Goal: Obtain resource: Download file/media

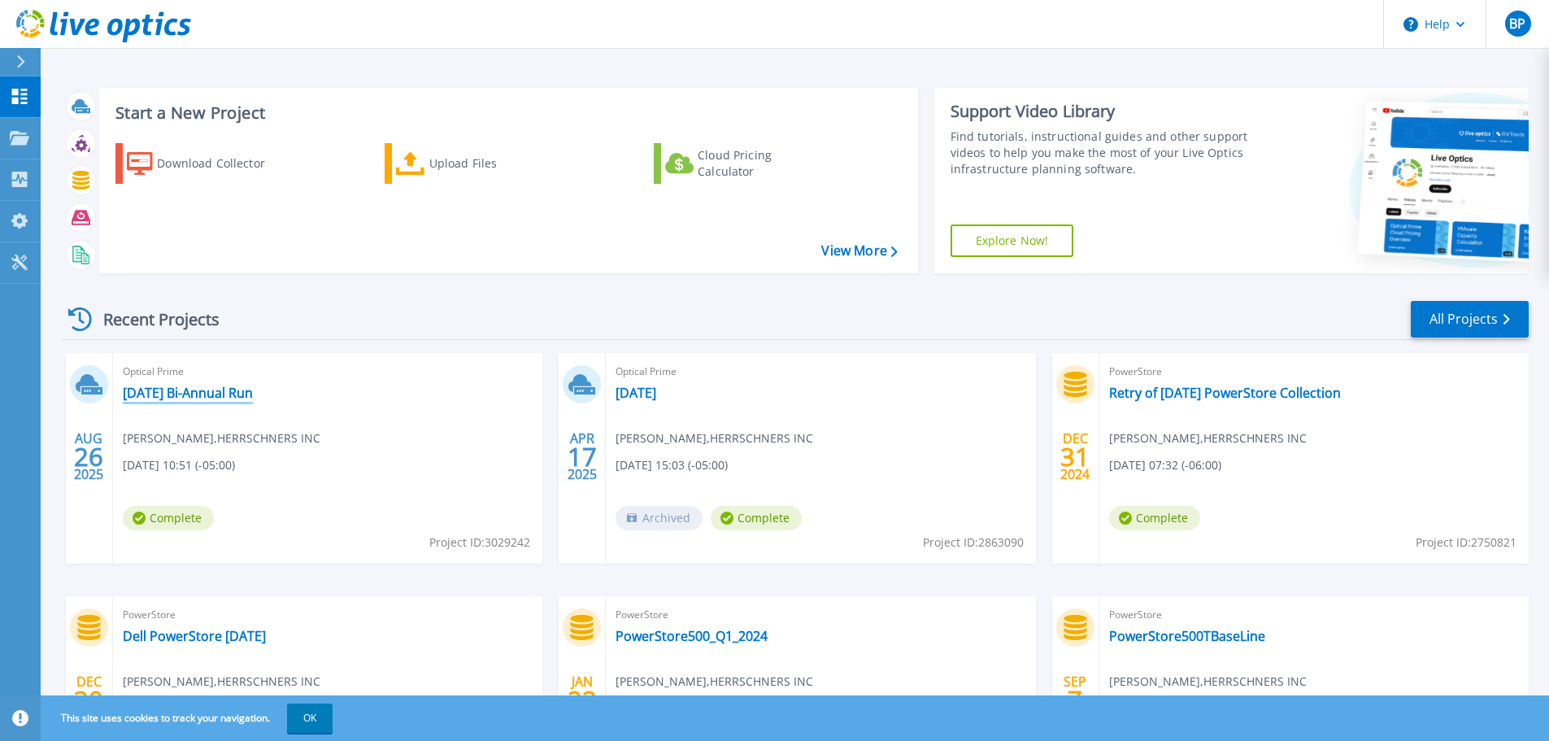
click at [232, 386] on link "[DATE] Bi-Annual Run" at bounding box center [188, 393] width 130 height 16
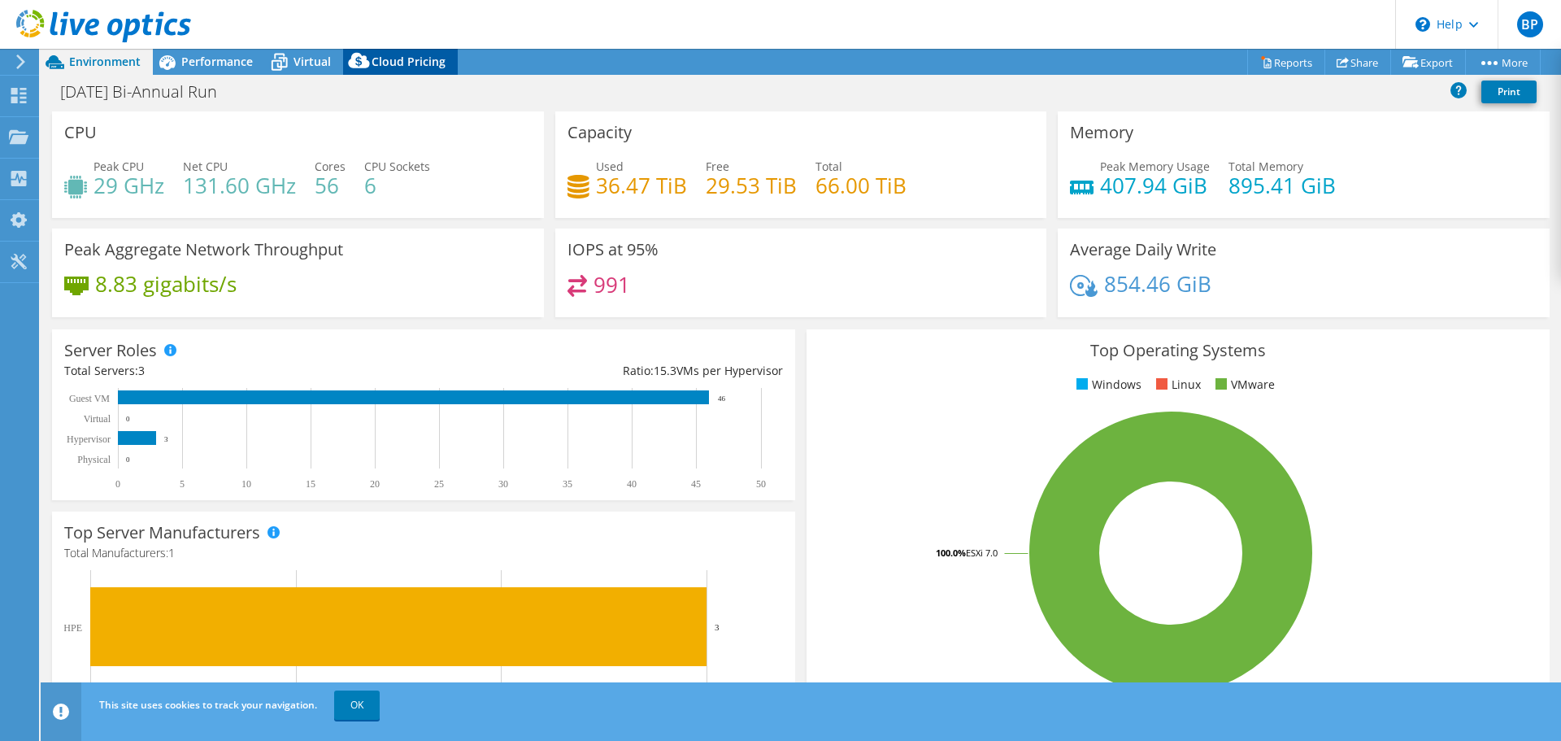
click at [409, 61] on span "Cloud Pricing" at bounding box center [409, 61] width 74 height 15
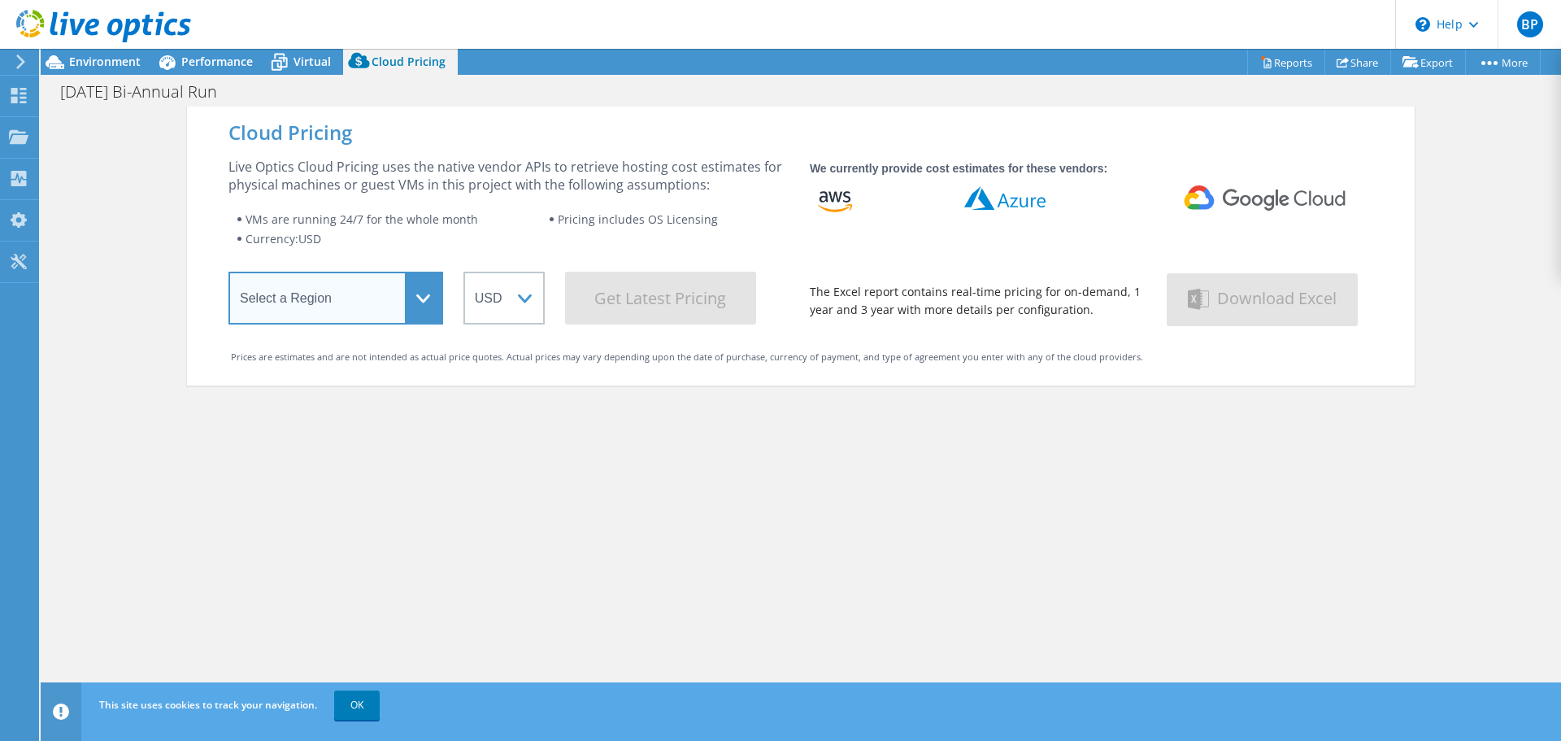
click at [427, 299] on select "Select a Region [GEOGRAPHIC_DATA] ([GEOGRAPHIC_DATA]) [GEOGRAPHIC_DATA] ([GEOGR…" at bounding box center [336, 298] width 215 height 53
select select "USEast"
click at [229, 275] on select "Select a Region [GEOGRAPHIC_DATA] ([GEOGRAPHIC_DATA]) [GEOGRAPHIC_DATA] ([GEOGR…" at bounding box center [336, 298] width 215 height 53
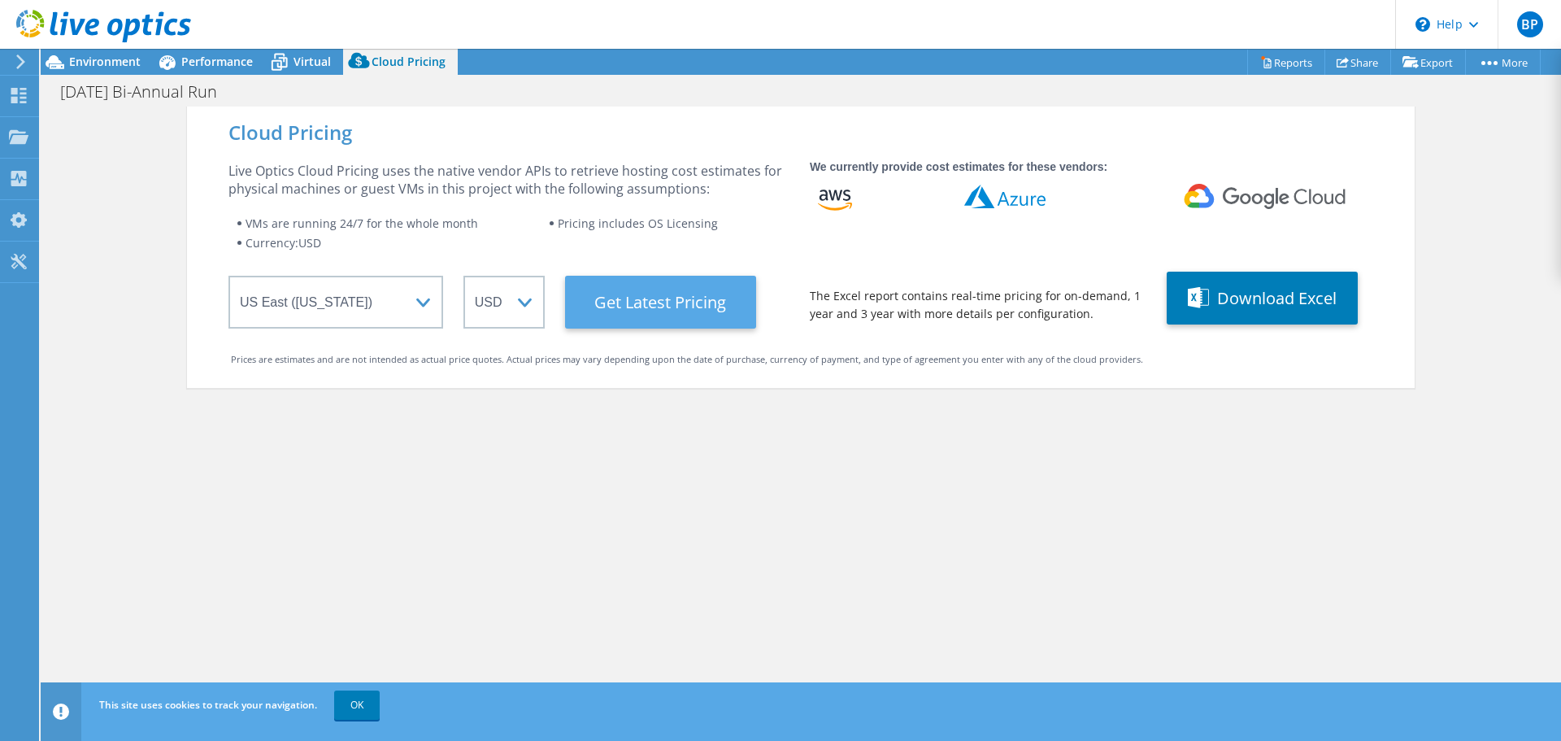
click at [694, 293] on Latest "Get Latest Pricing" at bounding box center [660, 302] width 191 height 53
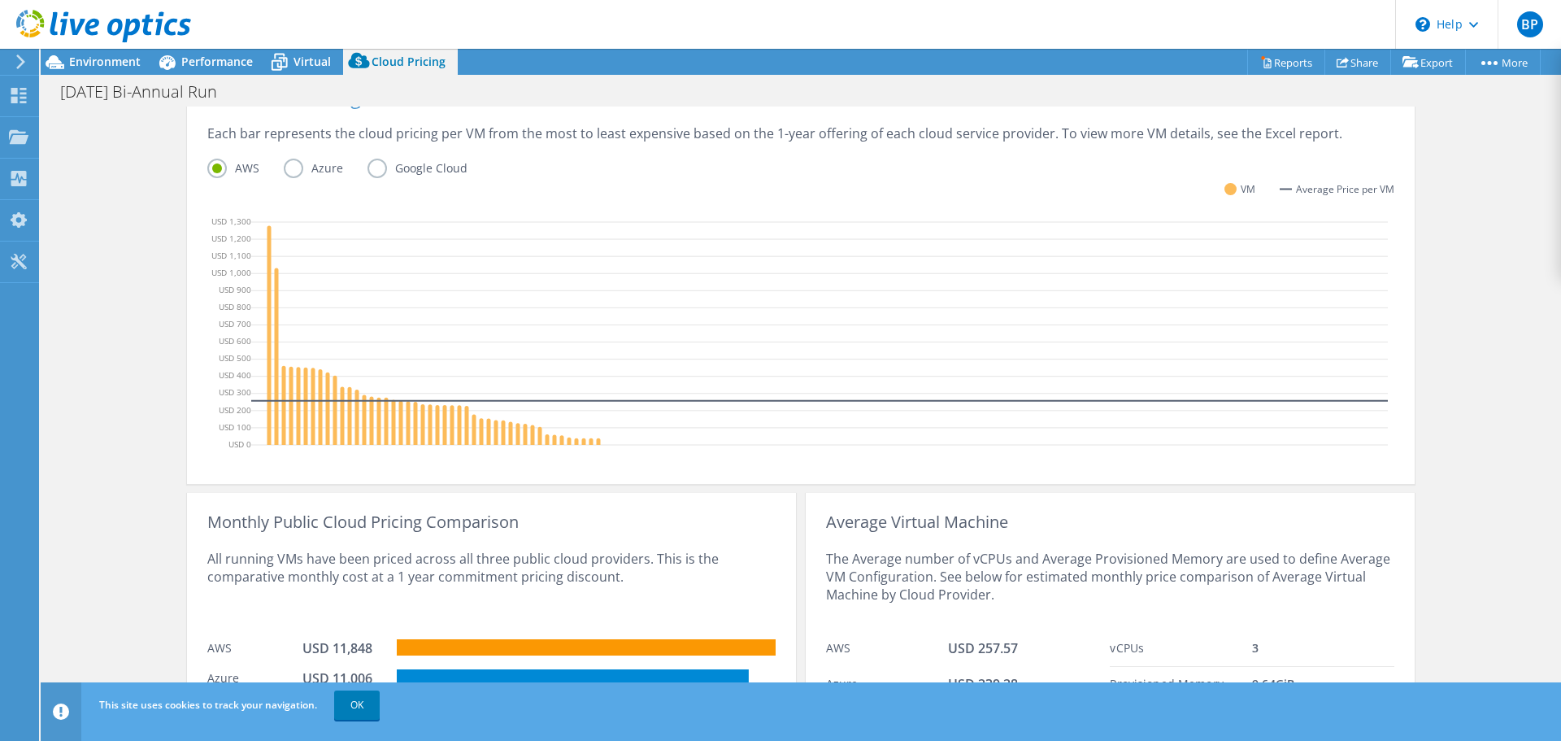
scroll to position [483, 0]
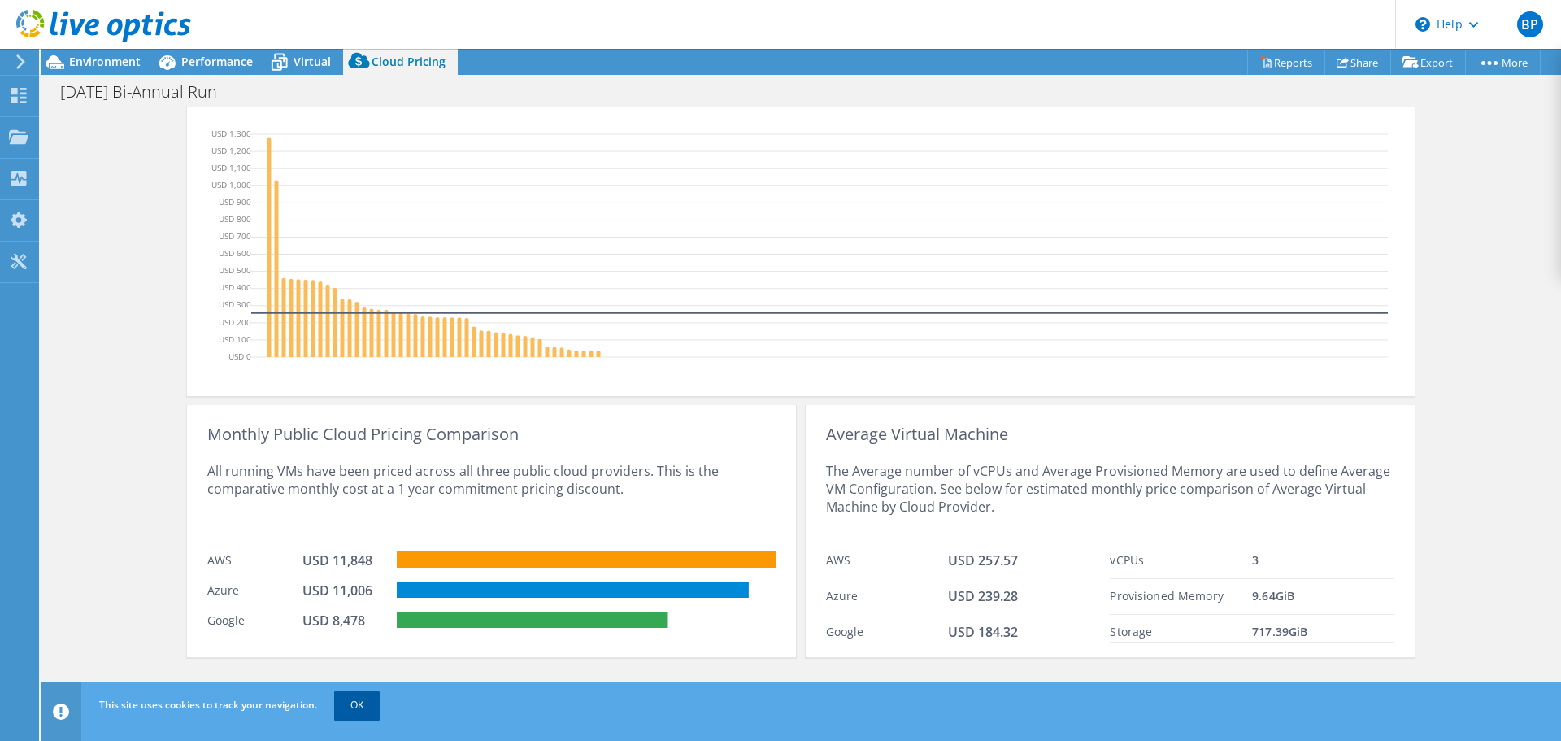
click at [359, 703] on link "OK" at bounding box center [357, 704] width 46 height 29
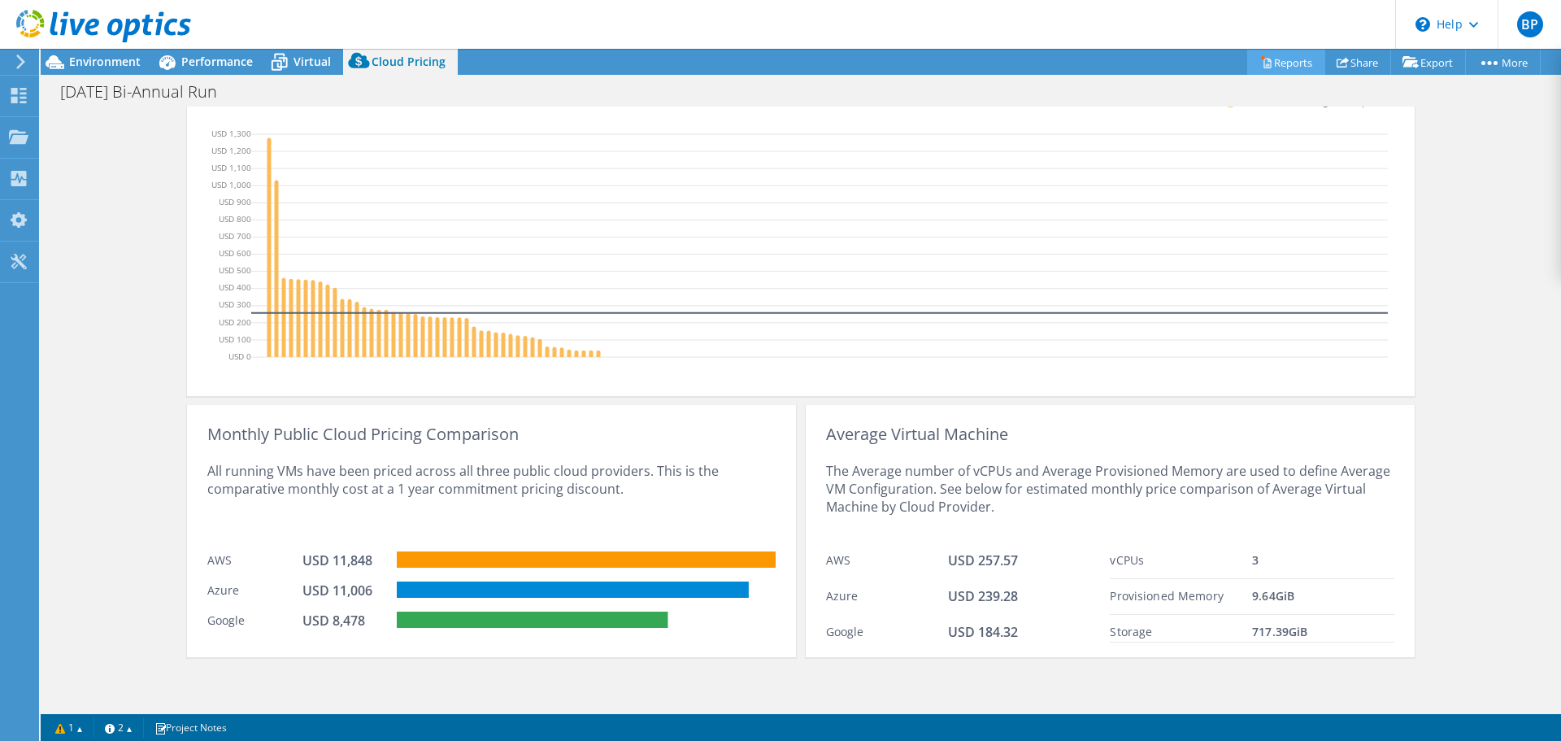
click at [1283, 55] on link "Reports" at bounding box center [1286, 62] width 78 height 25
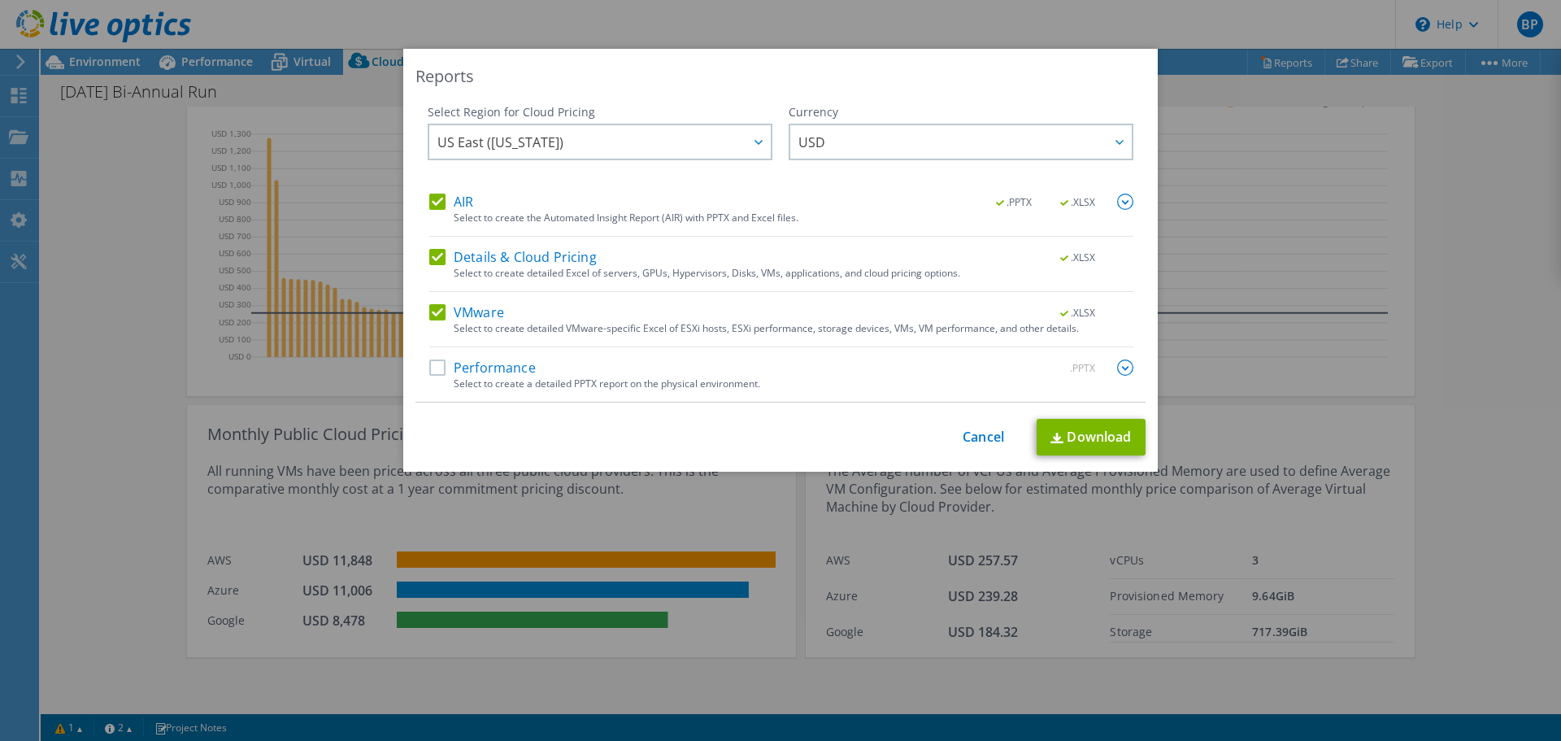
click at [429, 368] on label "Performance" at bounding box center [482, 367] width 107 height 16
click at [0, 0] on input "Performance" at bounding box center [0, 0] width 0 height 0
click at [1117, 371] on img at bounding box center [1125, 367] width 16 height 16
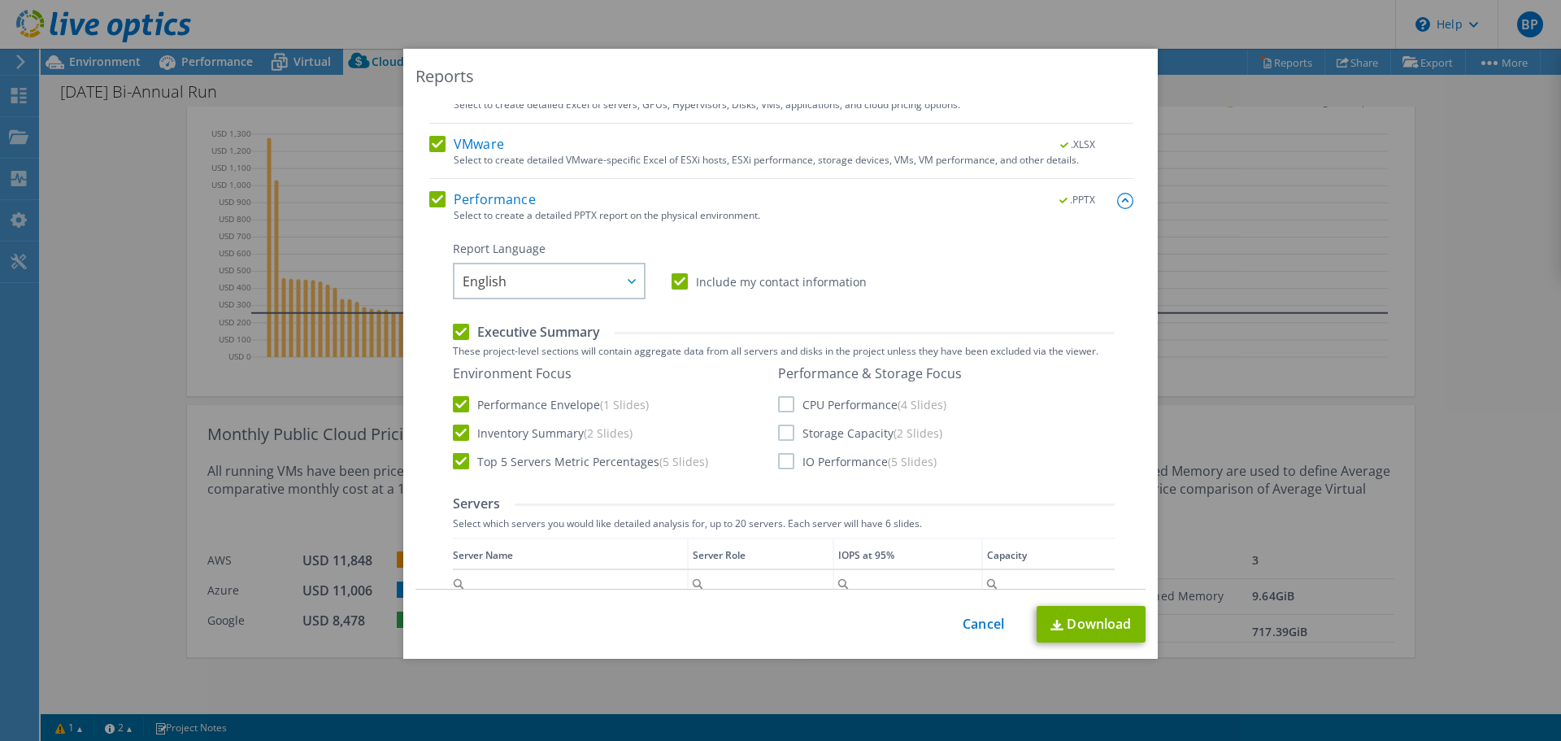
scroll to position [331, 0]
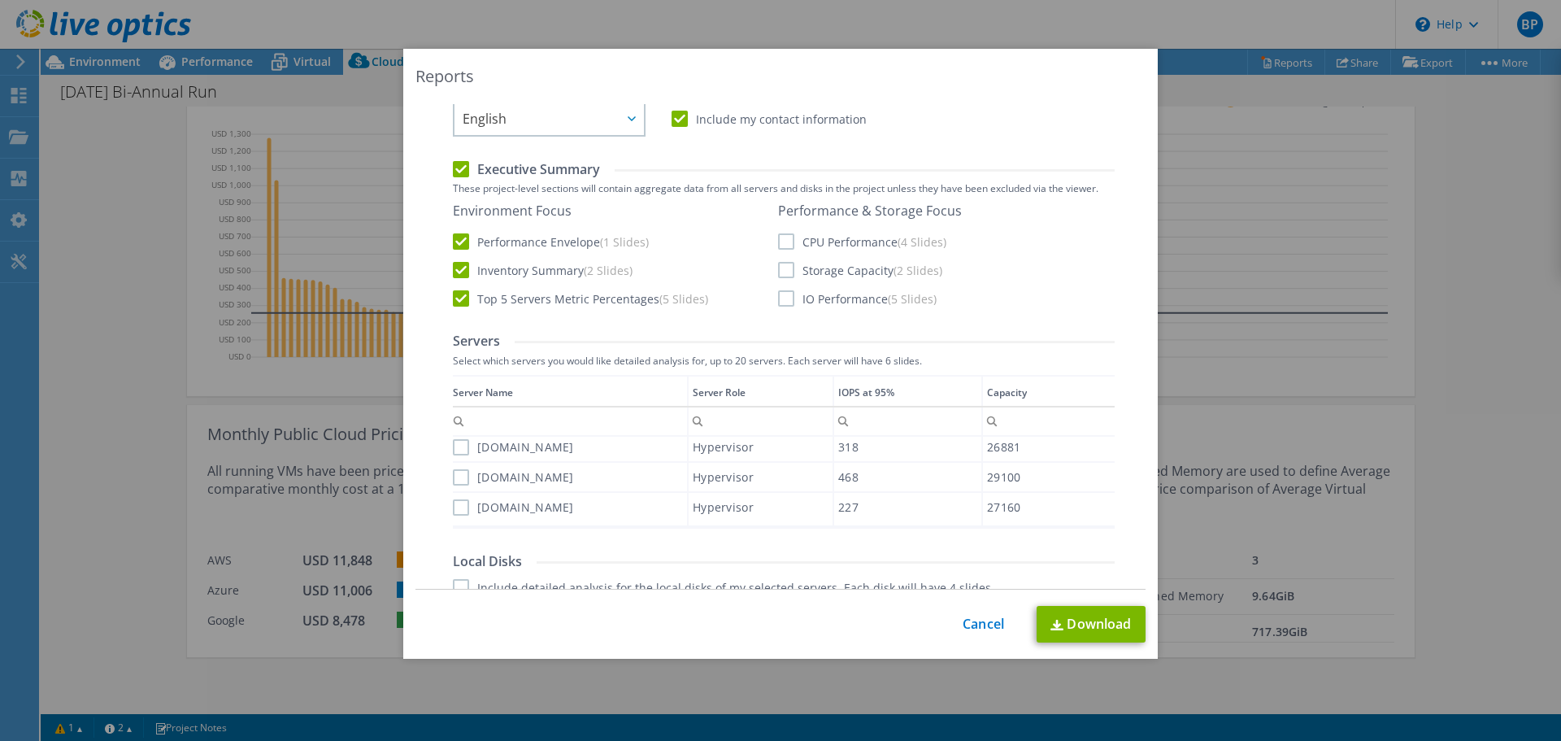
click at [783, 249] on label "CPU Performance (4 Slides)" at bounding box center [862, 241] width 168 height 16
click at [0, 0] on input "CPU Performance (4 Slides)" at bounding box center [0, 0] width 0 height 0
click at [780, 270] on label "Storage Capacity (2 Slides)" at bounding box center [860, 270] width 164 height 16
click at [0, 0] on input "Storage Capacity (2 Slides)" at bounding box center [0, 0] width 0 height 0
click at [778, 298] on label "IO Performance (5 Slides)" at bounding box center [857, 298] width 159 height 16
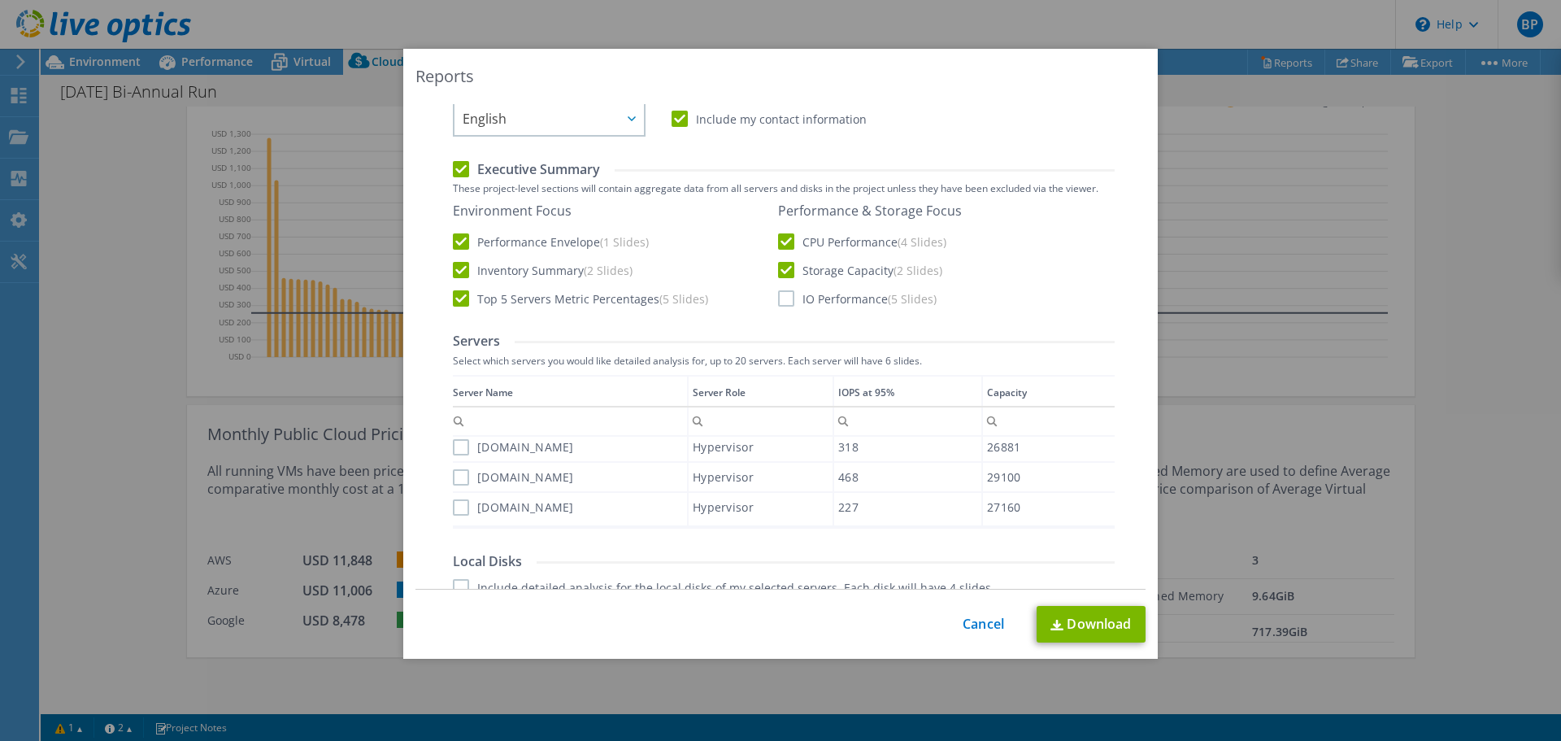
click at [0, 0] on input "IO Performance (5 Slides)" at bounding box center [0, 0] width 0 height 0
click at [459, 453] on label "[DOMAIN_NAME]" at bounding box center [513, 447] width 121 height 16
click at [0, 0] on input "[DOMAIN_NAME]" at bounding box center [0, 0] width 0 height 0
click at [459, 476] on label "[DOMAIN_NAME]" at bounding box center [513, 477] width 121 height 16
click at [0, 0] on input "[DOMAIN_NAME]" at bounding box center [0, 0] width 0 height 0
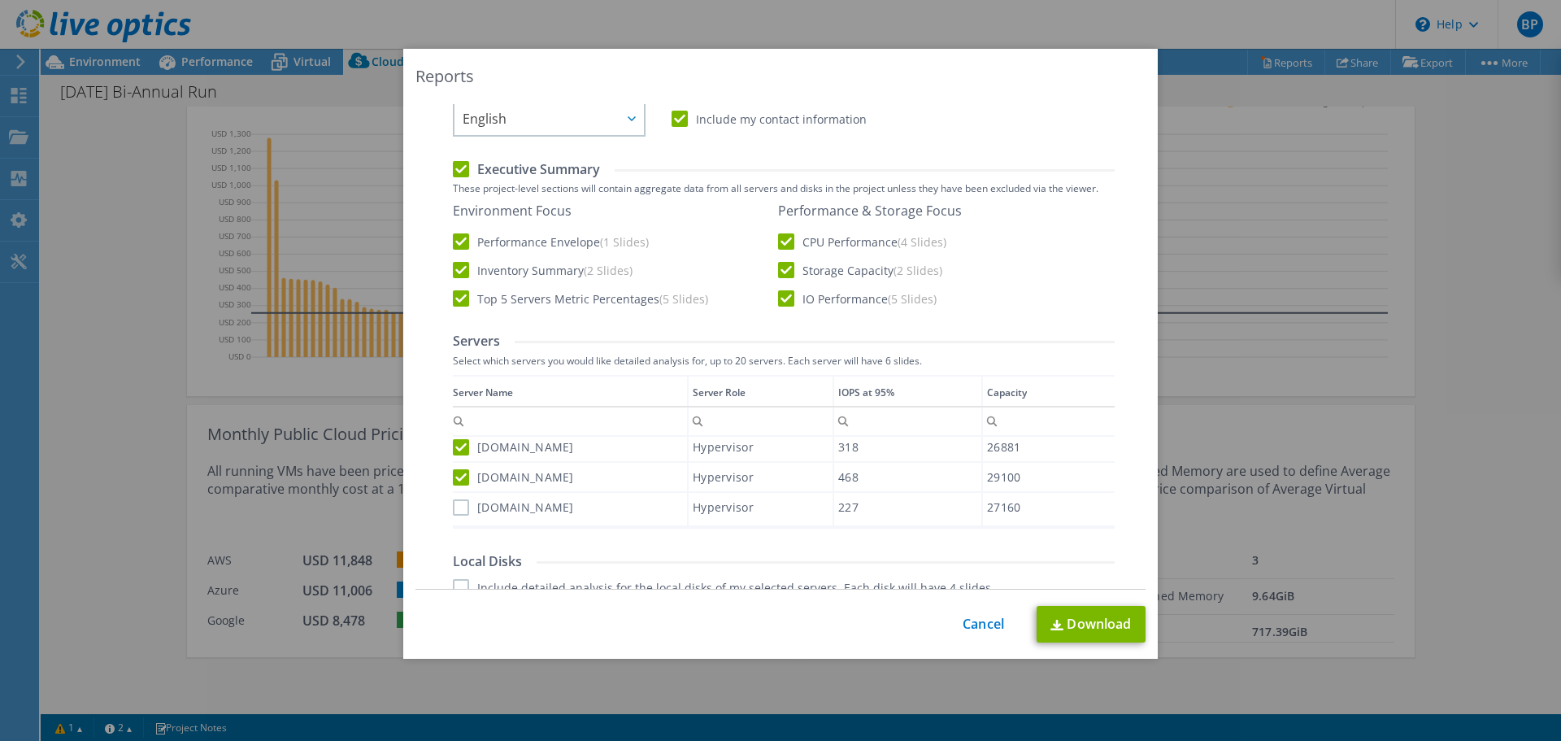
click at [453, 512] on label "[DOMAIN_NAME]" at bounding box center [513, 507] width 121 height 16
click at [0, 0] on input "[DOMAIN_NAME]" at bounding box center [0, 0] width 0 height 0
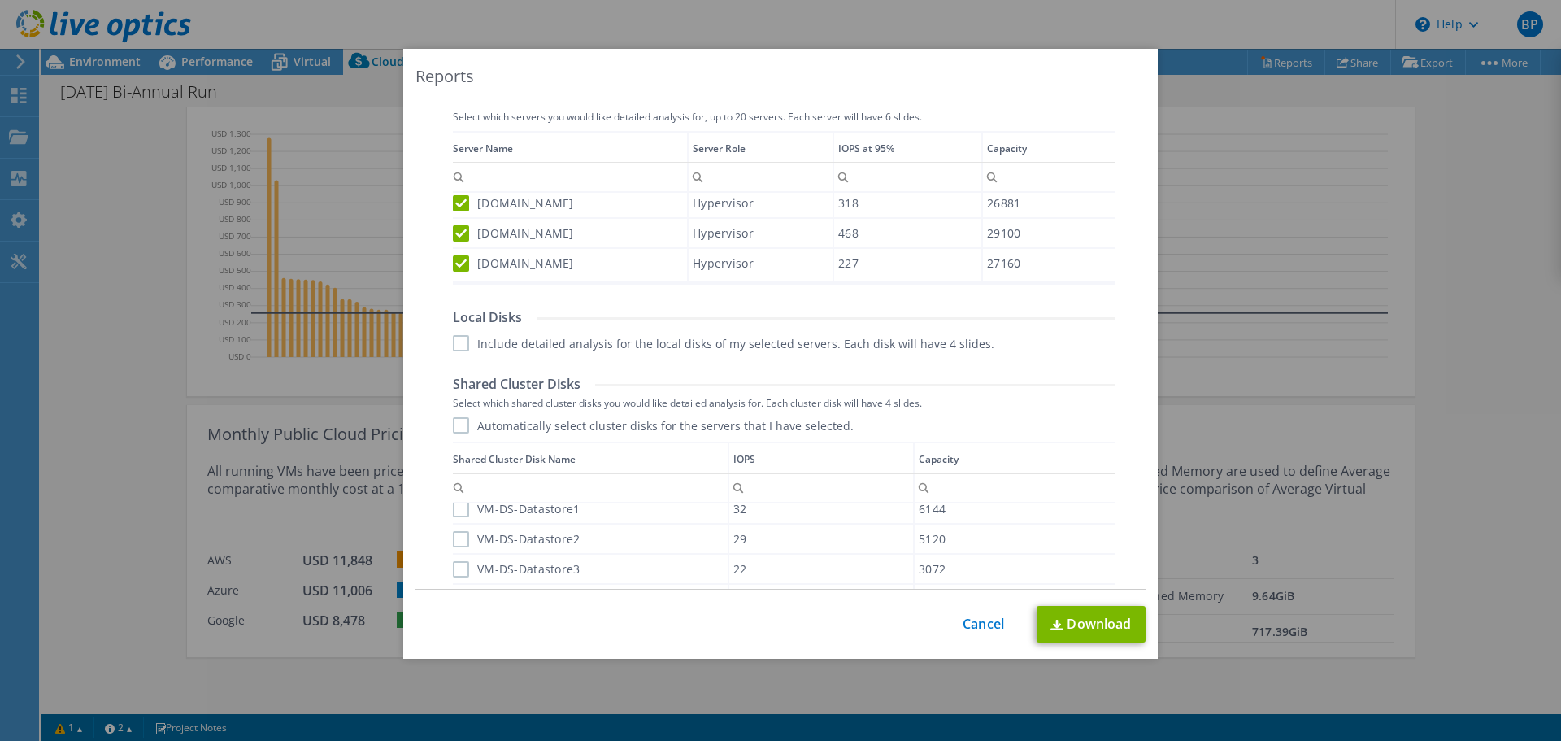
click at [459, 342] on label "Include detailed analysis for the local disks of my selected servers. Each disk…" at bounding box center [724, 343] width 542 height 16
click at [0, 0] on input "Include detailed analysis for the local disks of my selected servers. Each disk…" at bounding box center [0, 0] width 0 height 0
click at [459, 426] on label "Automatically select cluster disks for the servers that I have selected." at bounding box center [653, 425] width 401 height 16
click at [0, 0] on input "Automatically select cluster disks for the servers that I have selected." at bounding box center [0, 0] width 0 height 0
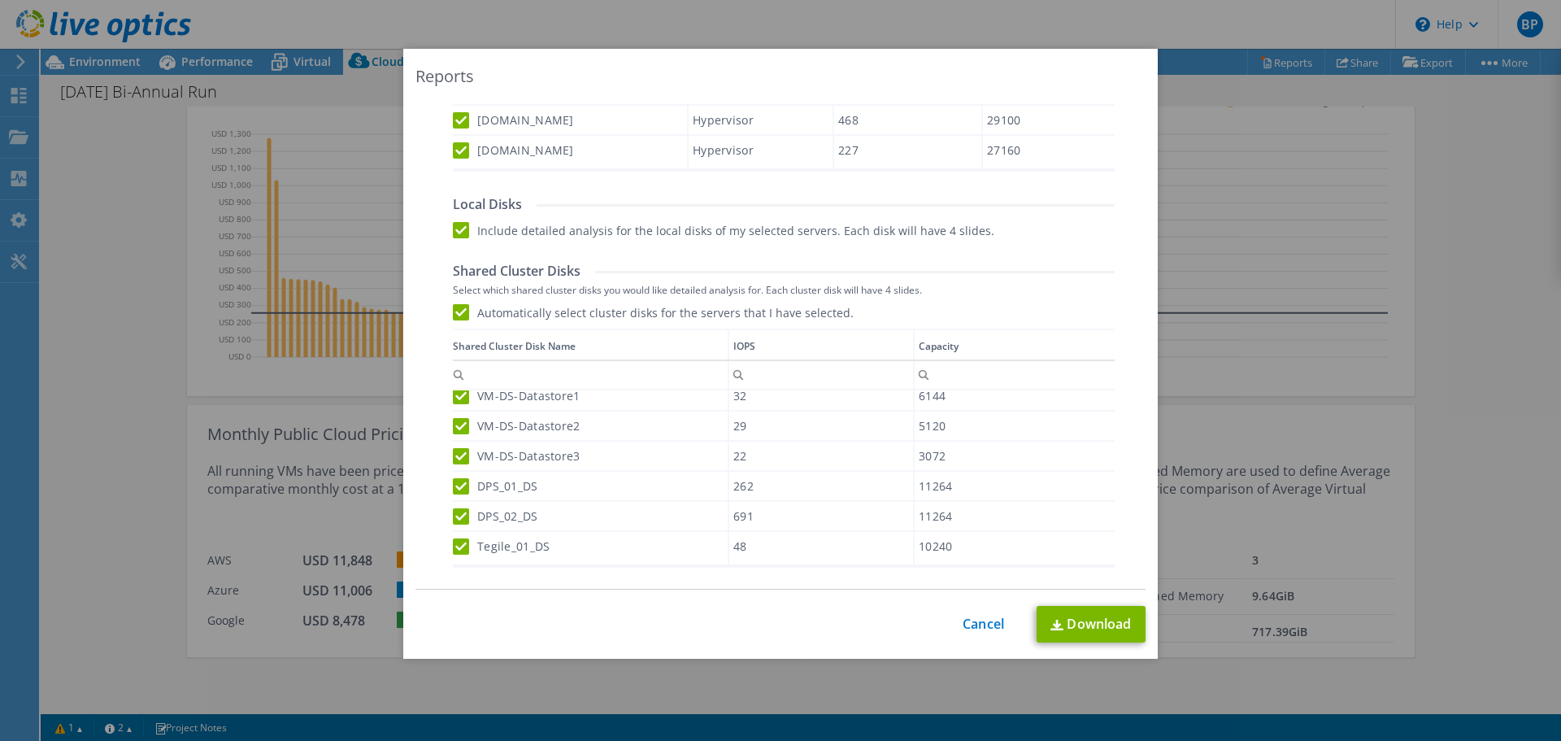
scroll to position [819, 0]
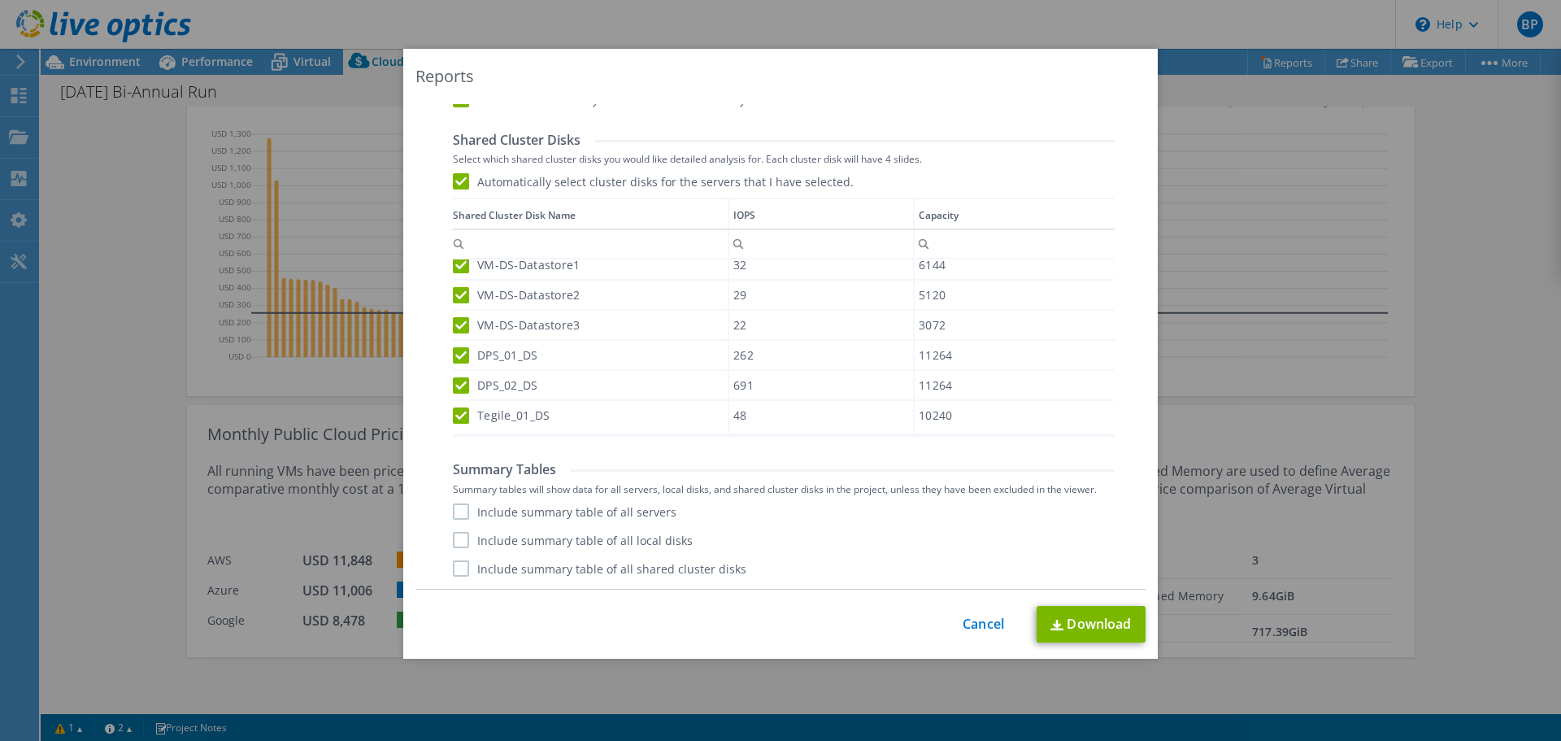
click at [459, 516] on label "Include summary table of all servers" at bounding box center [565, 511] width 224 height 16
click at [0, 0] on input "Include summary table of all servers" at bounding box center [0, 0] width 0 height 0
click at [457, 545] on label "Include summary table of all local disks" at bounding box center [573, 540] width 240 height 16
click at [0, 0] on input "Include summary table of all local disks" at bounding box center [0, 0] width 0 height 0
click at [461, 571] on label "Include summary table of all shared cluster disks" at bounding box center [600, 568] width 294 height 16
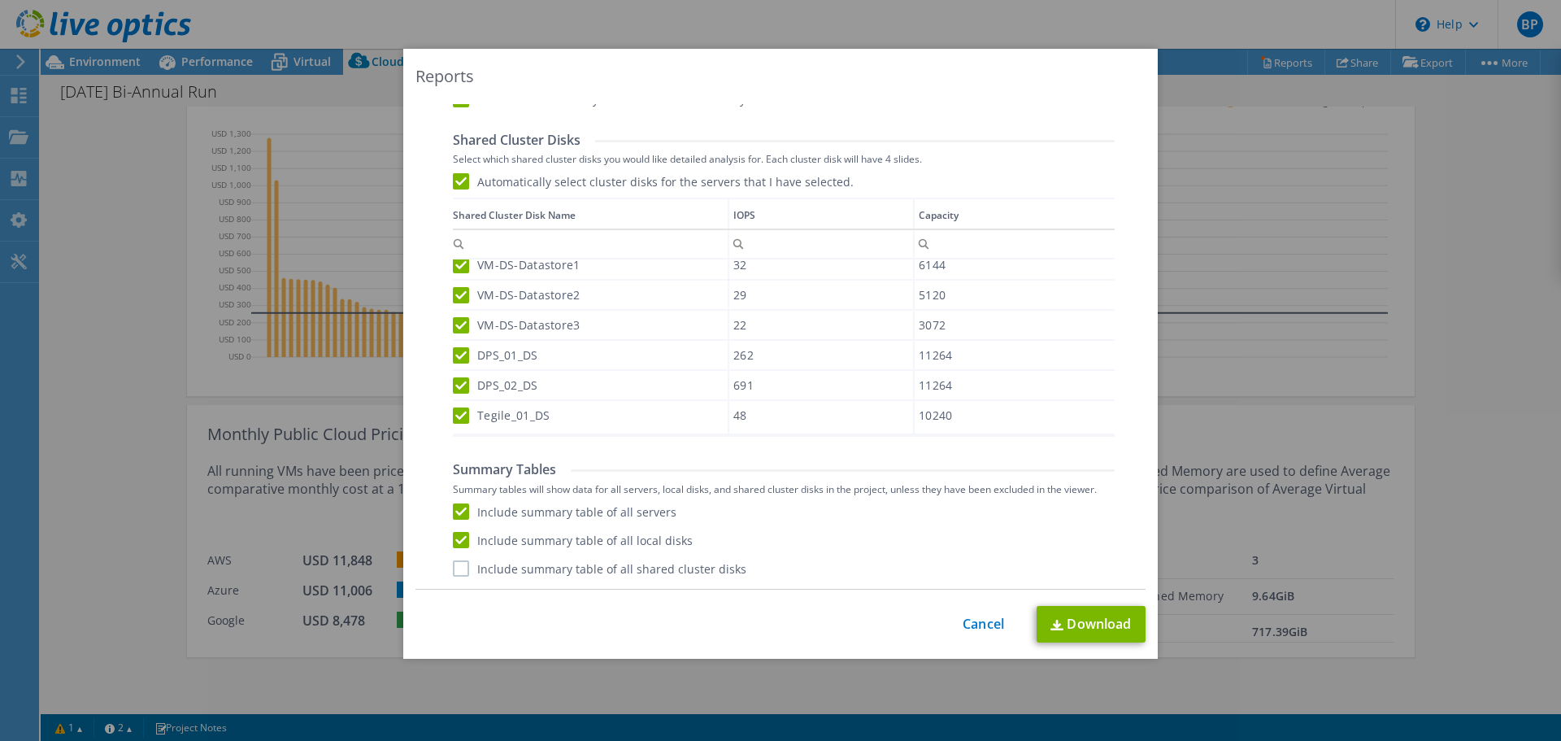
click at [0, 0] on input "Include summary table of all shared cluster disks" at bounding box center [0, 0] width 0 height 0
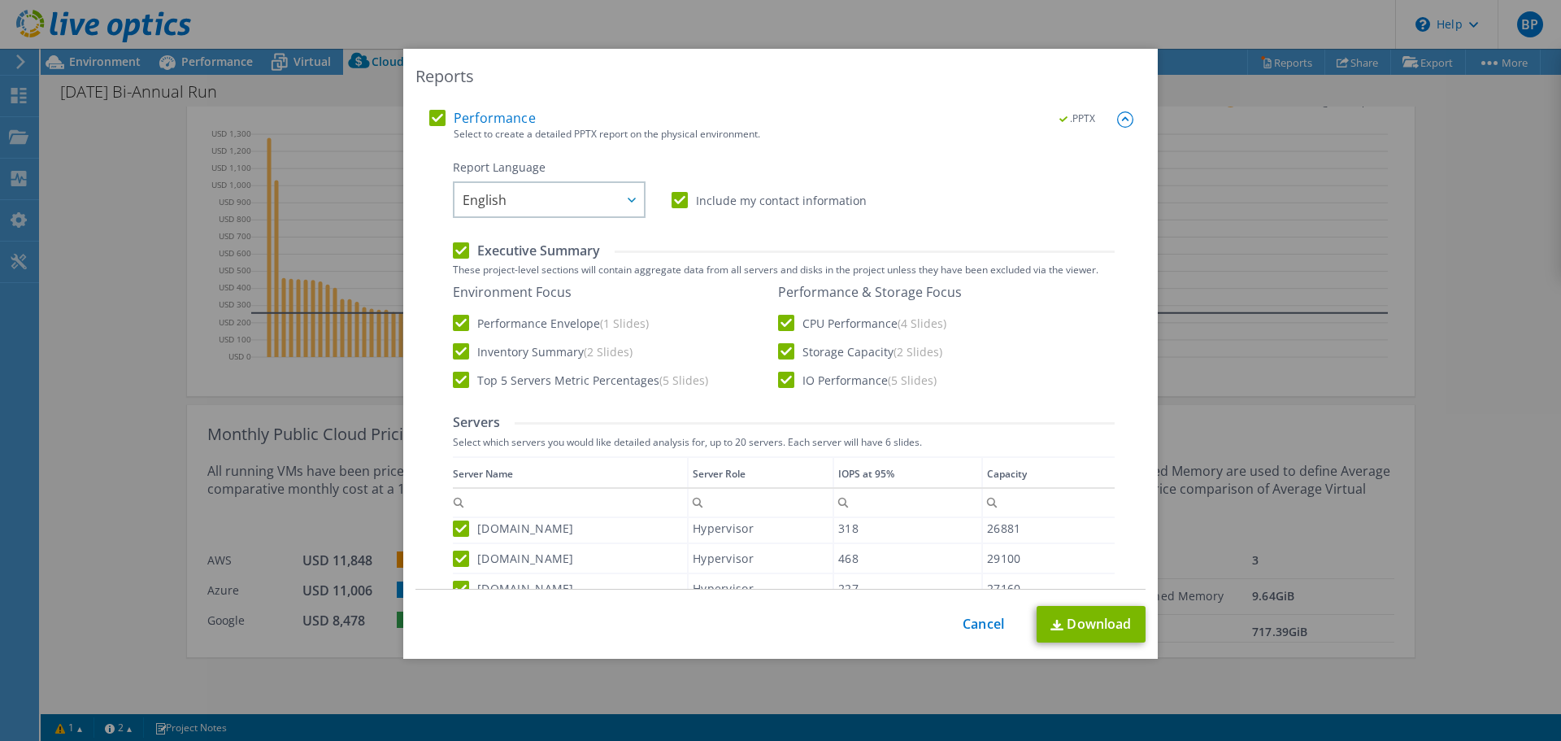
scroll to position [0, 0]
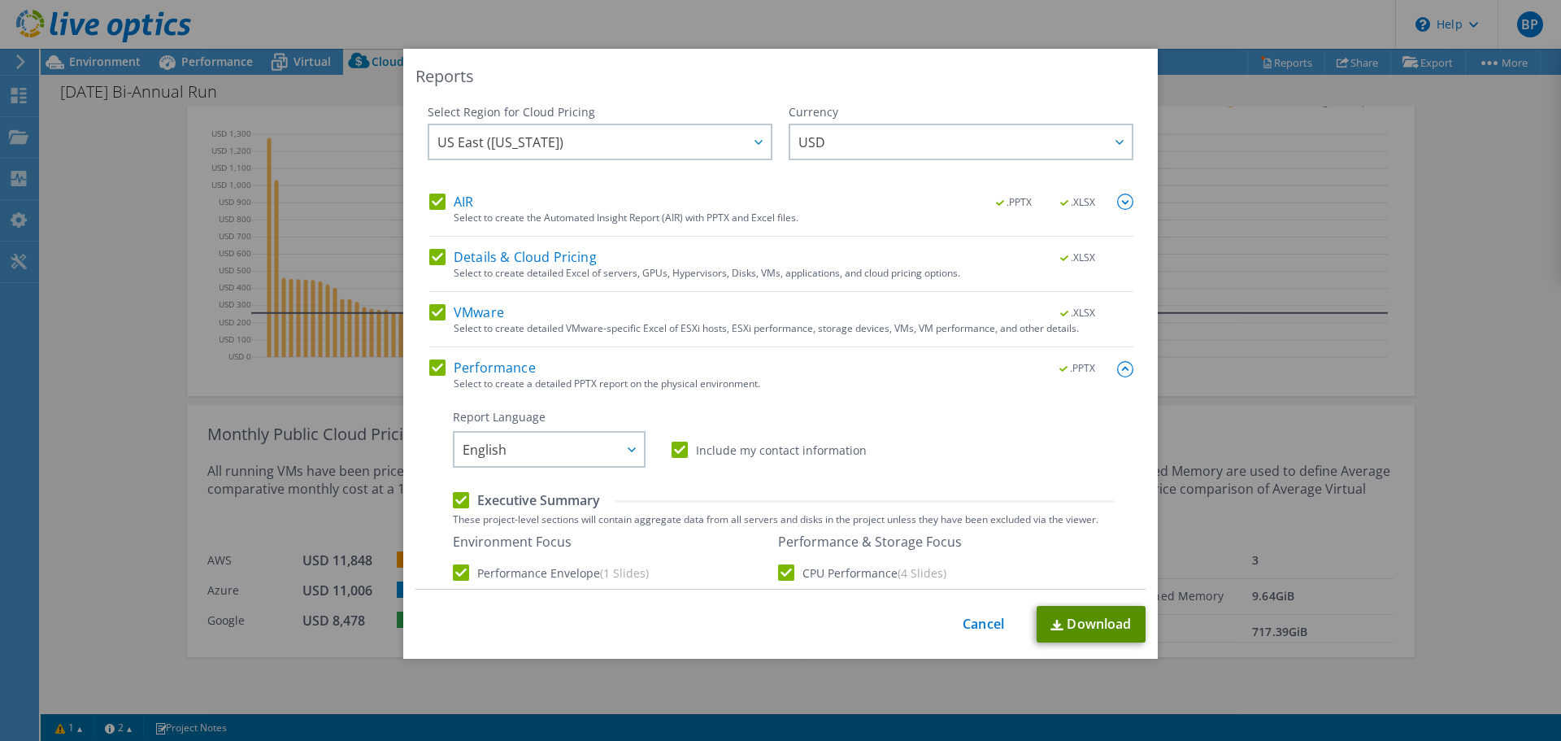
click at [1073, 629] on link "Download" at bounding box center [1091, 624] width 109 height 37
click at [432, 315] on label "VMware" at bounding box center [466, 312] width 75 height 16
click at [0, 0] on input "VMware" at bounding box center [0, 0] width 0 height 0
click at [431, 364] on label "Performance" at bounding box center [482, 367] width 107 height 16
click at [0, 0] on input "Performance" at bounding box center [0, 0] width 0 height 0
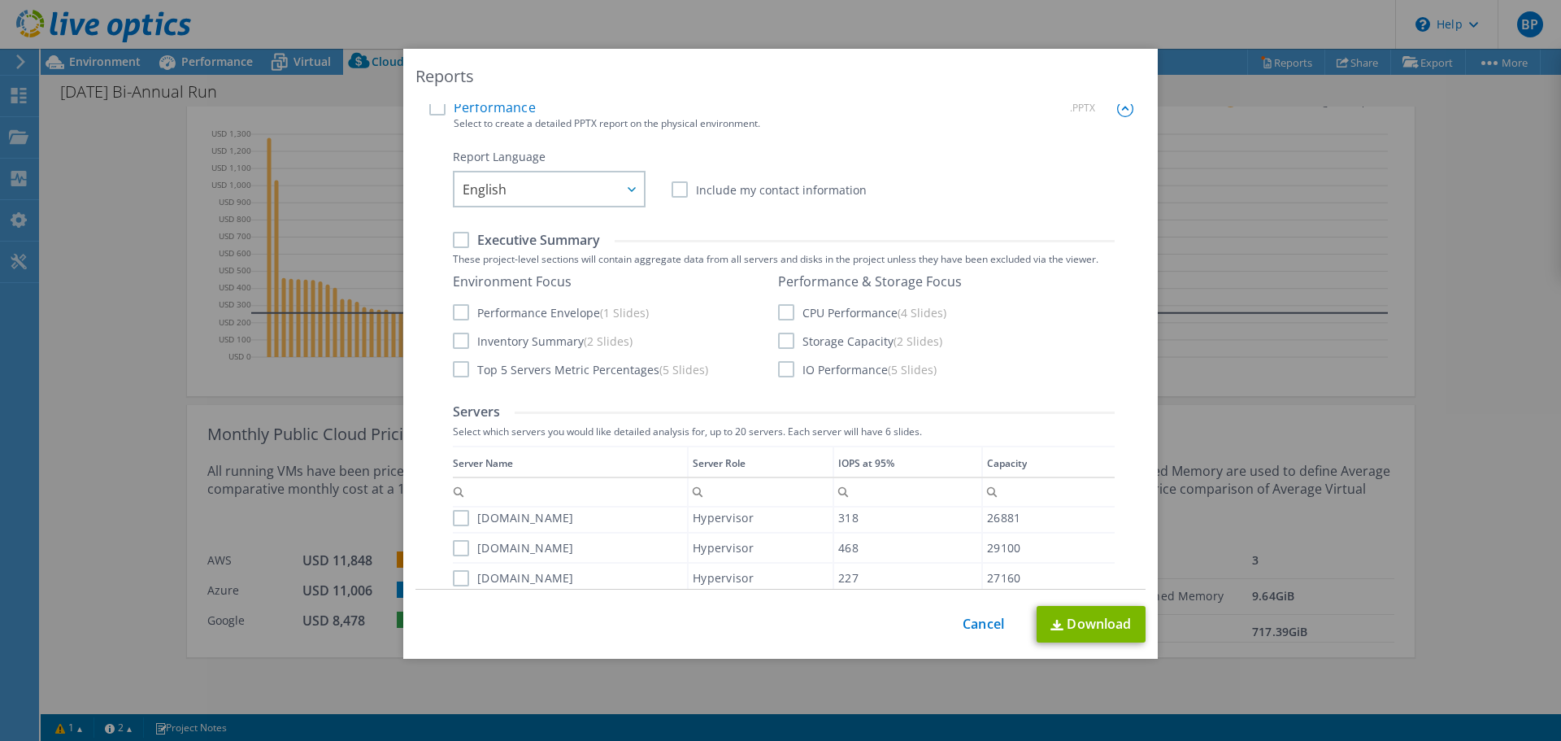
scroll to position [168, 0]
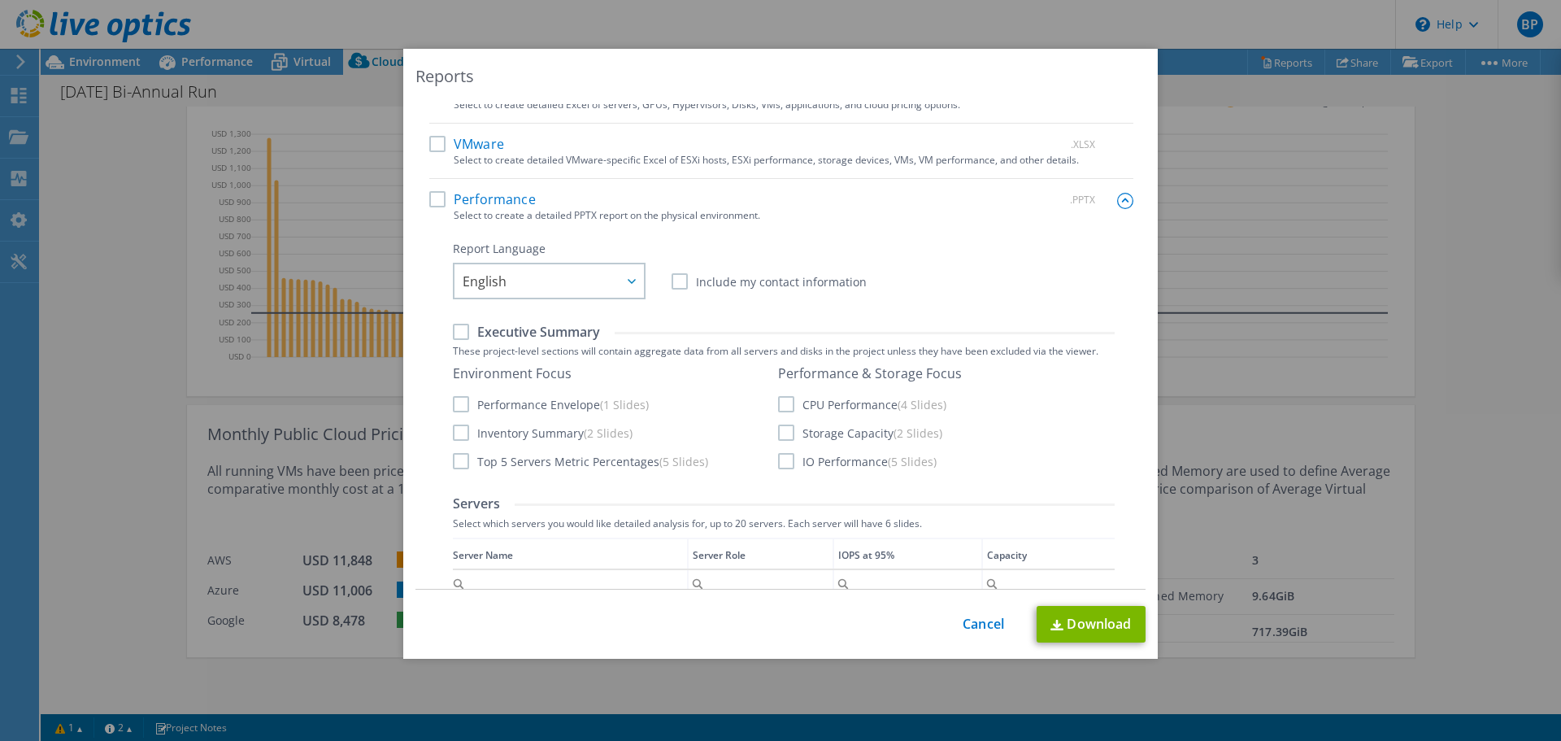
click at [457, 333] on label "Executive Summary" at bounding box center [526, 332] width 147 height 18
click at [0, 0] on input "Executive Summary" at bounding box center [0, 0] width 0 height 0
click at [458, 407] on label "Performance Envelope (1 Slides)" at bounding box center [551, 404] width 196 height 16
click at [0, 0] on input "Performance Envelope (1 Slides)" at bounding box center [0, 0] width 0 height 0
click at [455, 461] on label "Top 5 Servers Metric Percentages (5 Slides)" at bounding box center [580, 461] width 255 height 16
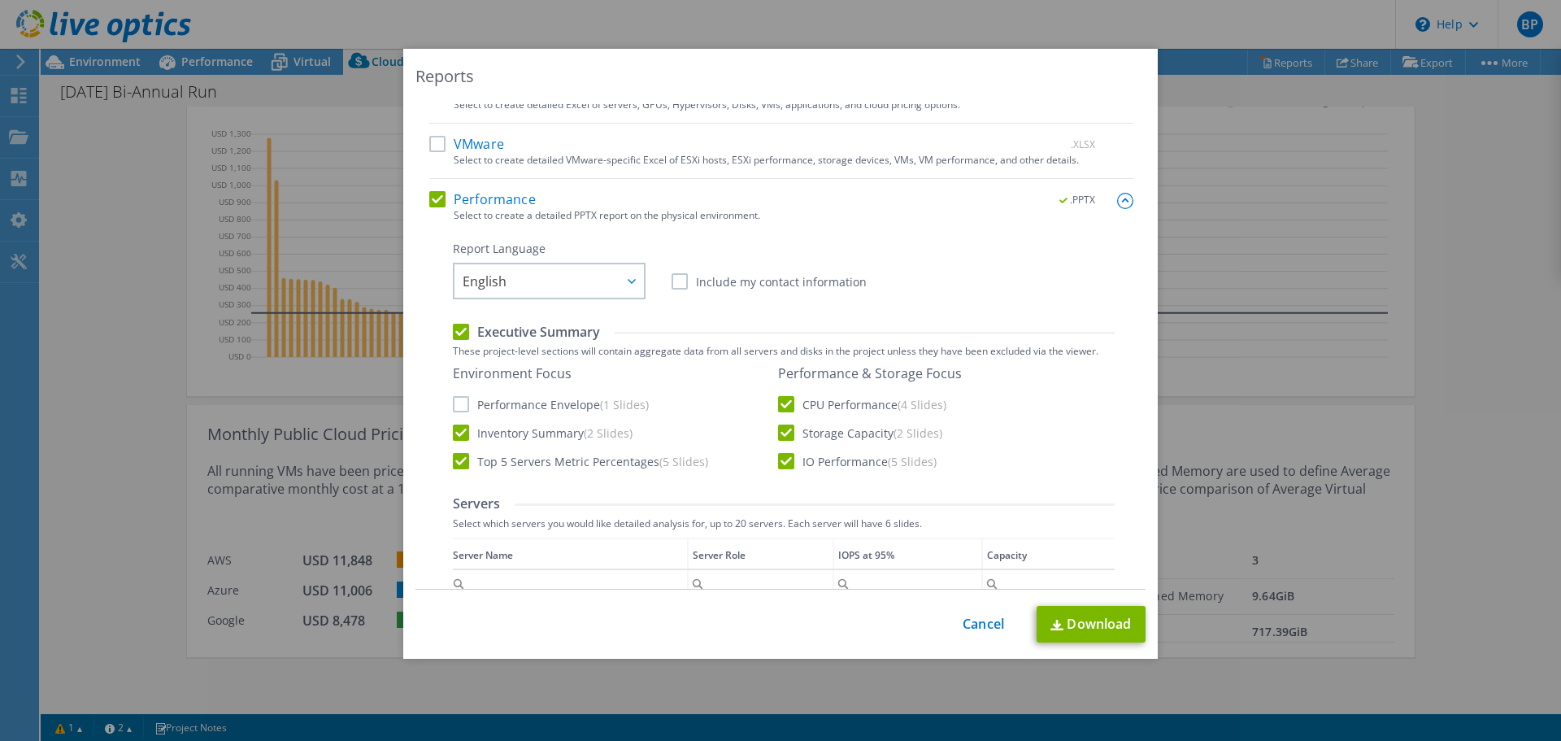
click at [0, 0] on input "Top 5 Servers Metric Percentages (5 Slides)" at bounding box center [0, 0] width 0 height 0
click at [784, 405] on label "CPU Performance (4 Slides)" at bounding box center [862, 404] width 168 height 16
click at [0, 0] on input "CPU Performance (4 Slides)" at bounding box center [0, 0] width 0 height 0
click at [779, 428] on label "Storage Capacity (2 Slides)" at bounding box center [860, 432] width 164 height 16
click at [0, 0] on input "Storage Capacity (2 Slides)" at bounding box center [0, 0] width 0 height 0
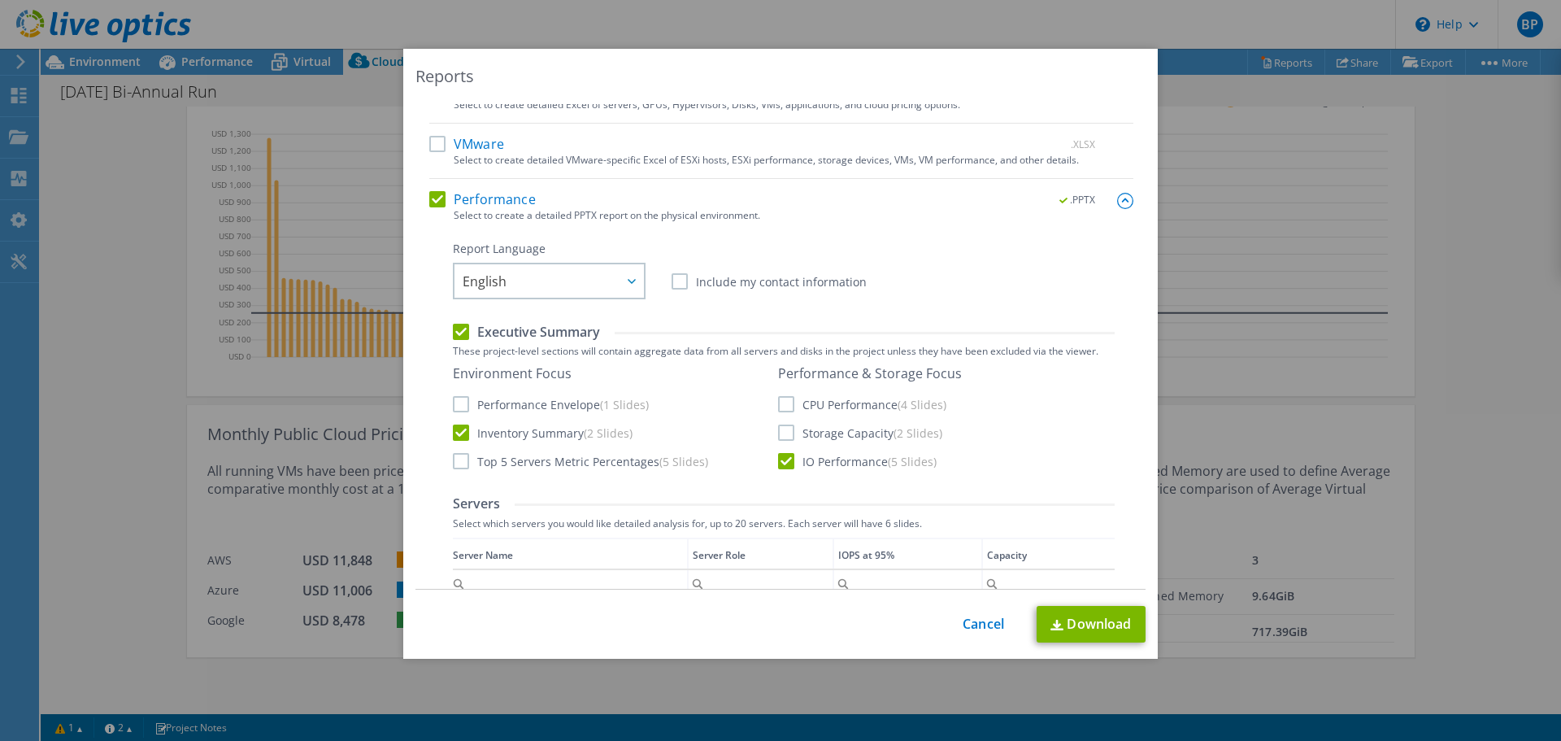
click at [784, 465] on label "IO Performance (5 Slides)" at bounding box center [857, 461] width 159 height 16
click at [0, 0] on input "IO Performance (5 Slides)" at bounding box center [0, 0] width 0 height 0
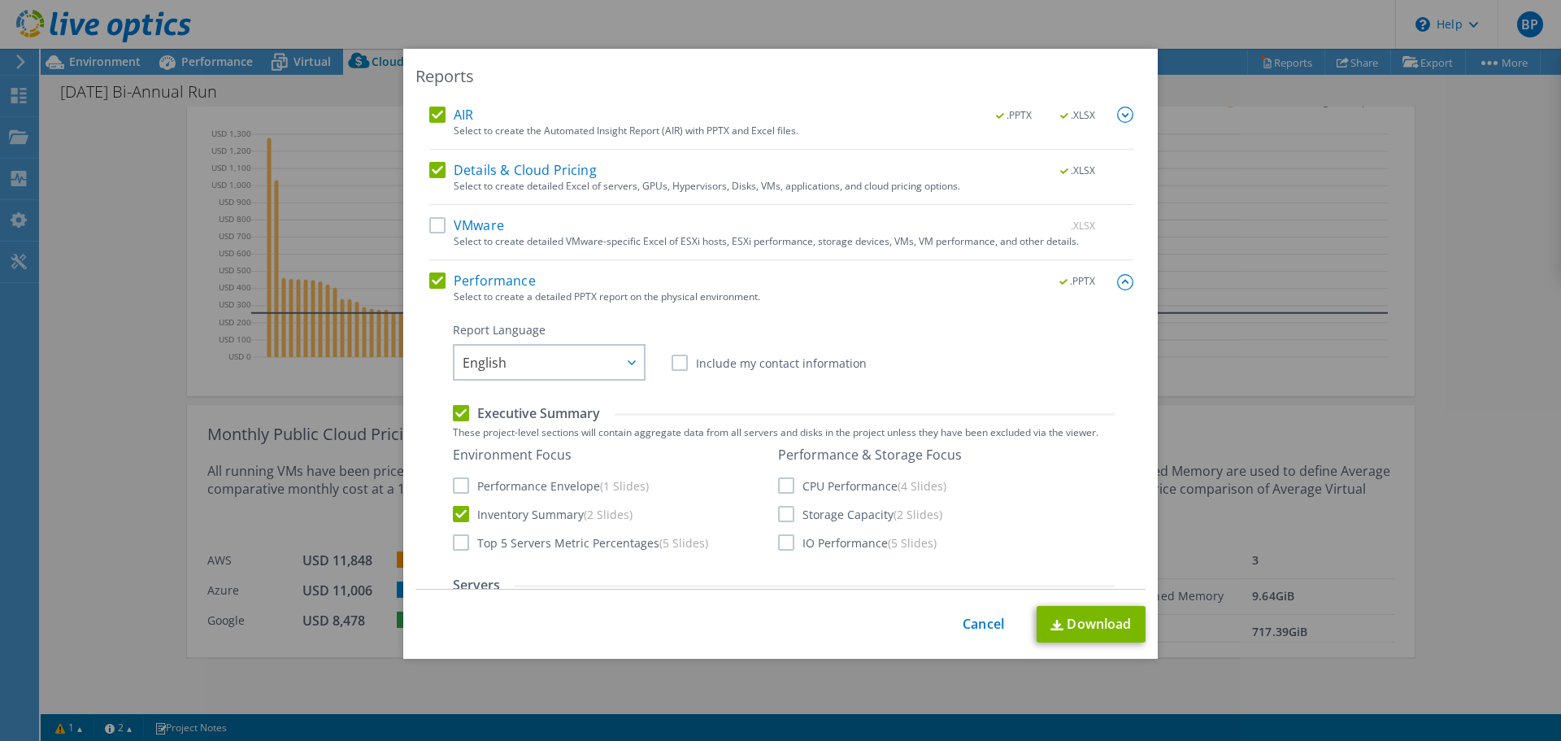
scroll to position [0, 0]
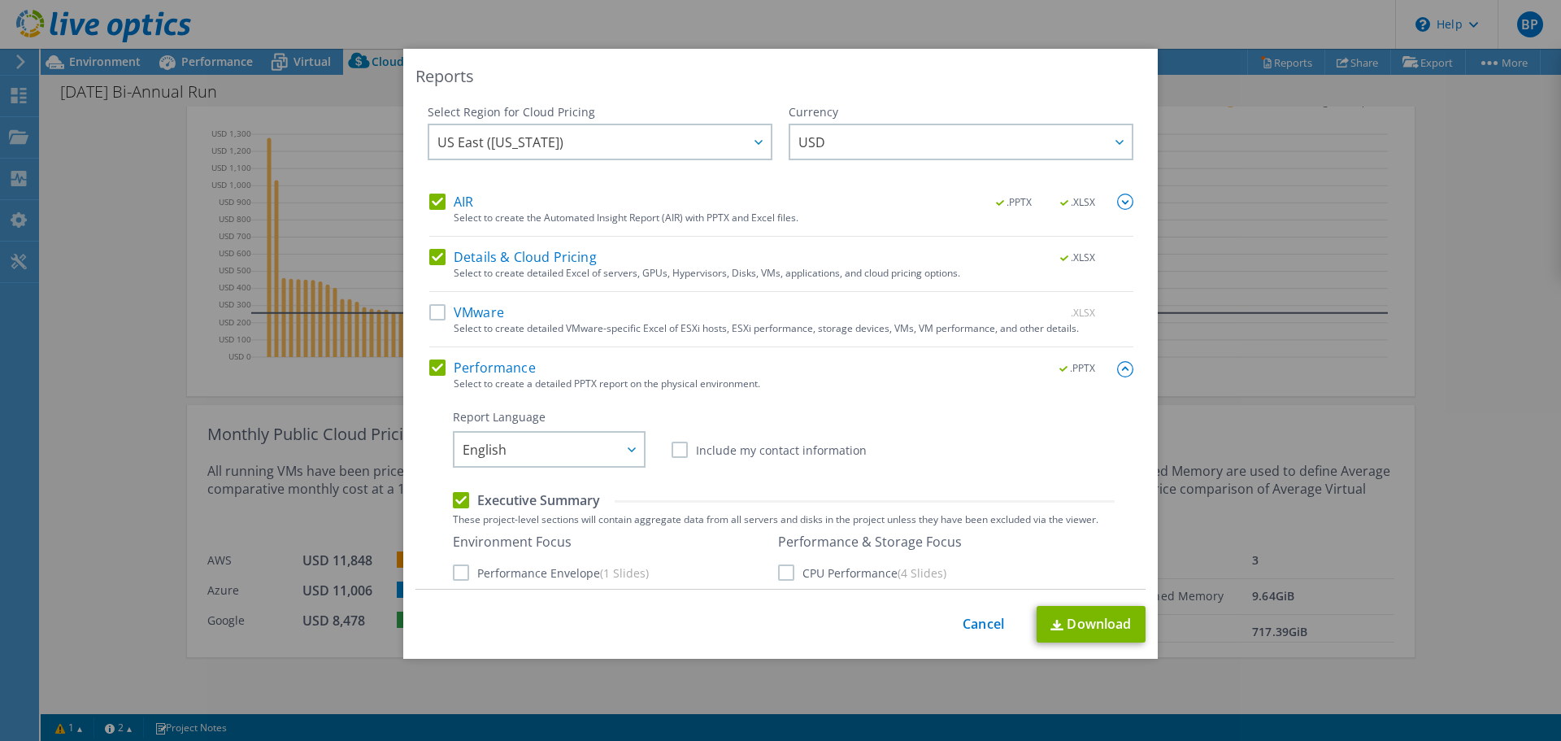
click at [437, 262] on label "Details & Cloud Pricing" at bounding box center [513, 257] width 168 height 16
click at [0, 0] on input "Details & Cloud Pricing" at bounding box center [0, 0] width 0 height 0
click at [1117, 198] on img at bounding box center [1125, 202] width 16 height 16
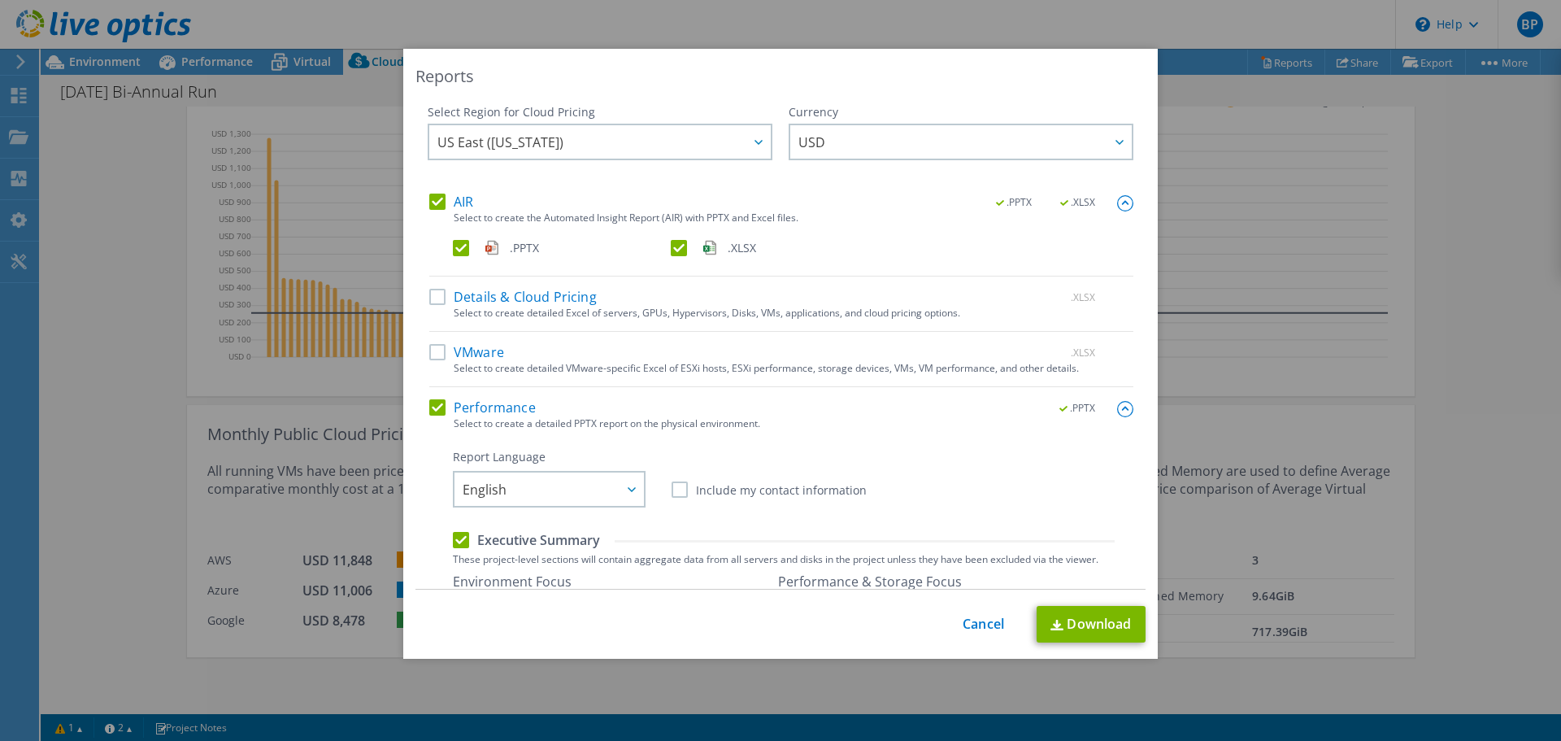
click at [675, 243] on label ".XLSX" at bounding box center [778, 248] width 215 height 16
click at [0, 0] on input ".XLSX" at bounding box center [0, 0] width 0 height 0
click at [1085, 623] on link "Download" at bounding box center [1091, 624] width 109 height 37
